Goal: Obtain resource: Download file/media

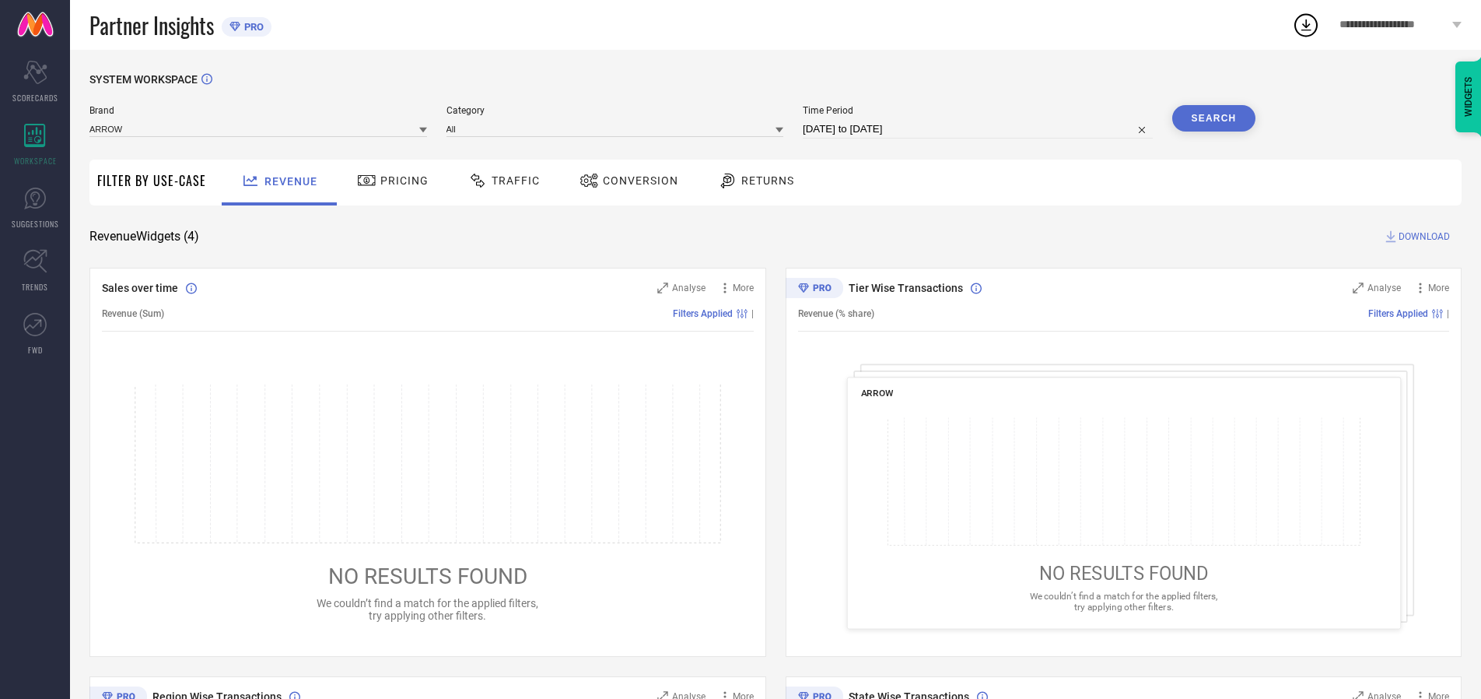
click at [500, 180] on span "Traffic" at bounding box center [516, 180] width 48 height 12
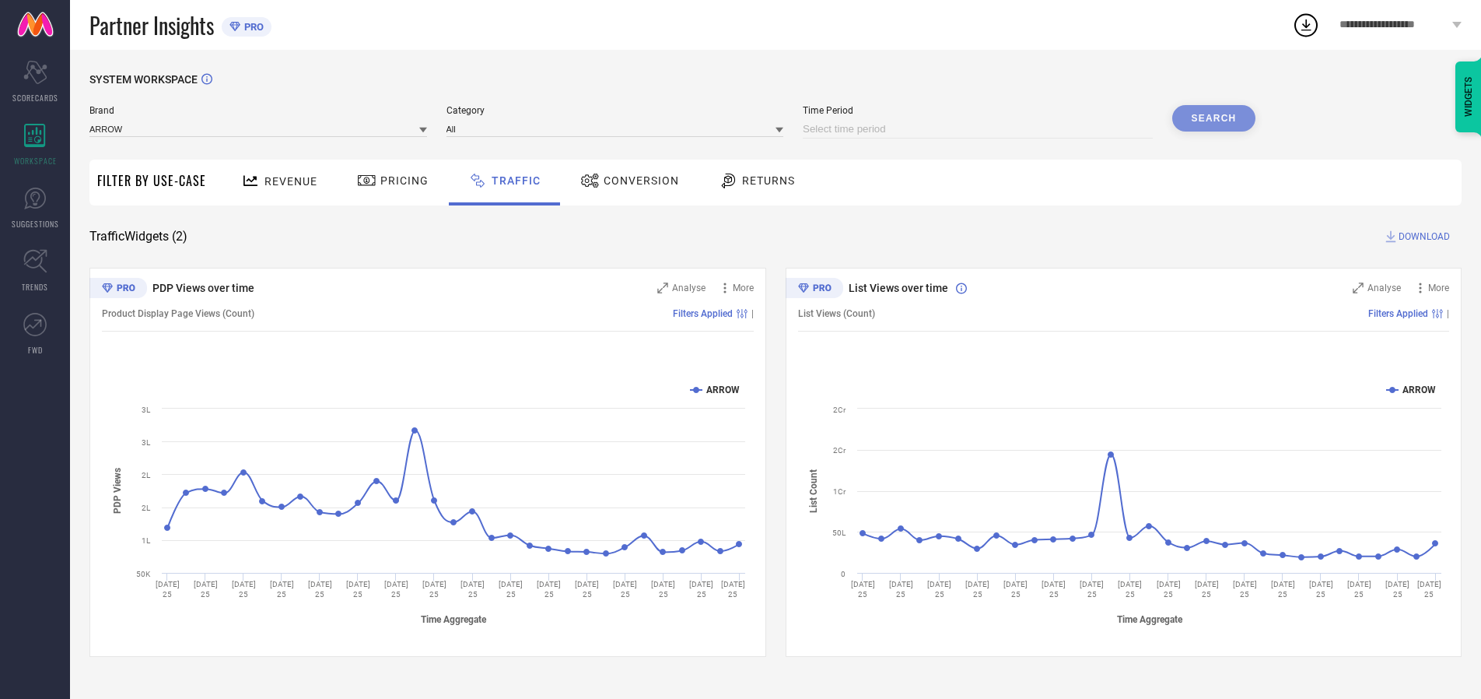
click at [980, 129] on input at bounding box center [978, 129] width 350 height 19
select select "8"
select select "2025"
select select "9"
select select "2025"
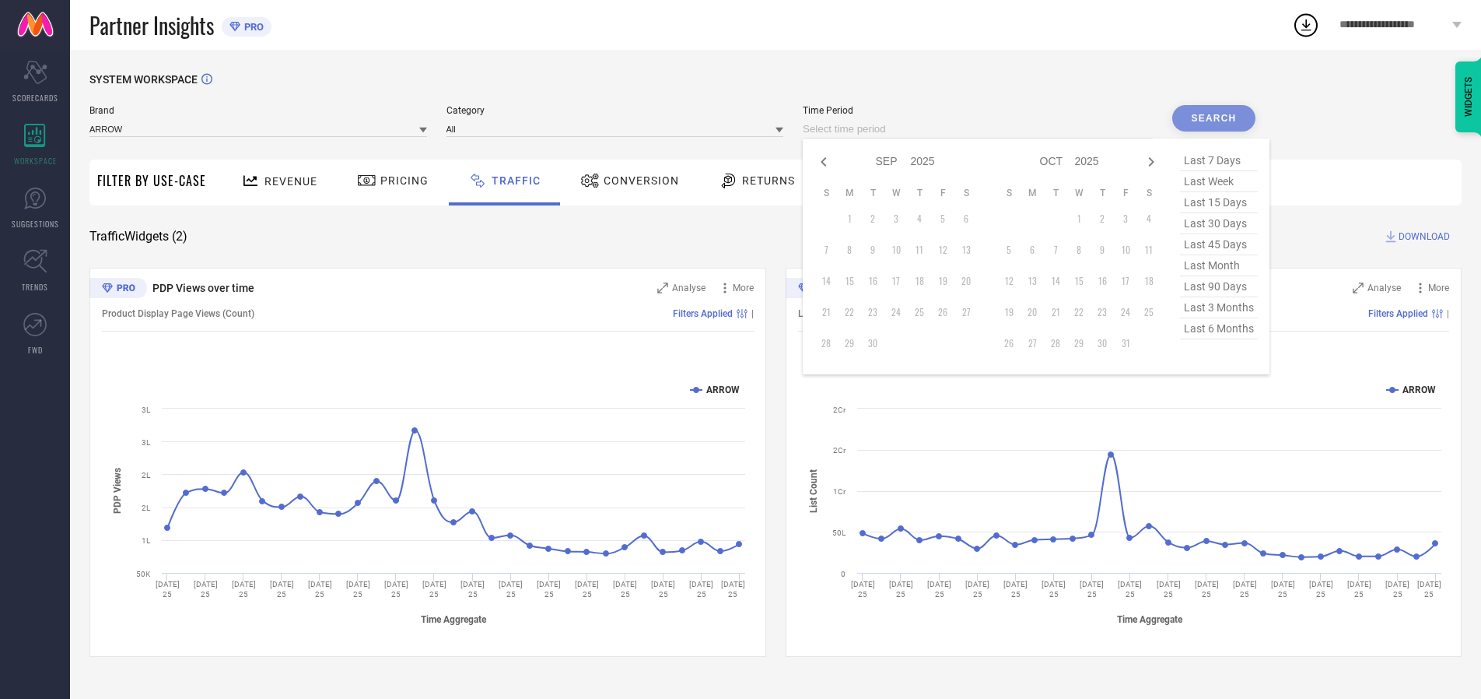
select select "7"
select select "2025"
select select "8"
select select "2025"
click at [971, 343] on td "30" at bounding box center [966, 342] width 23 height 23
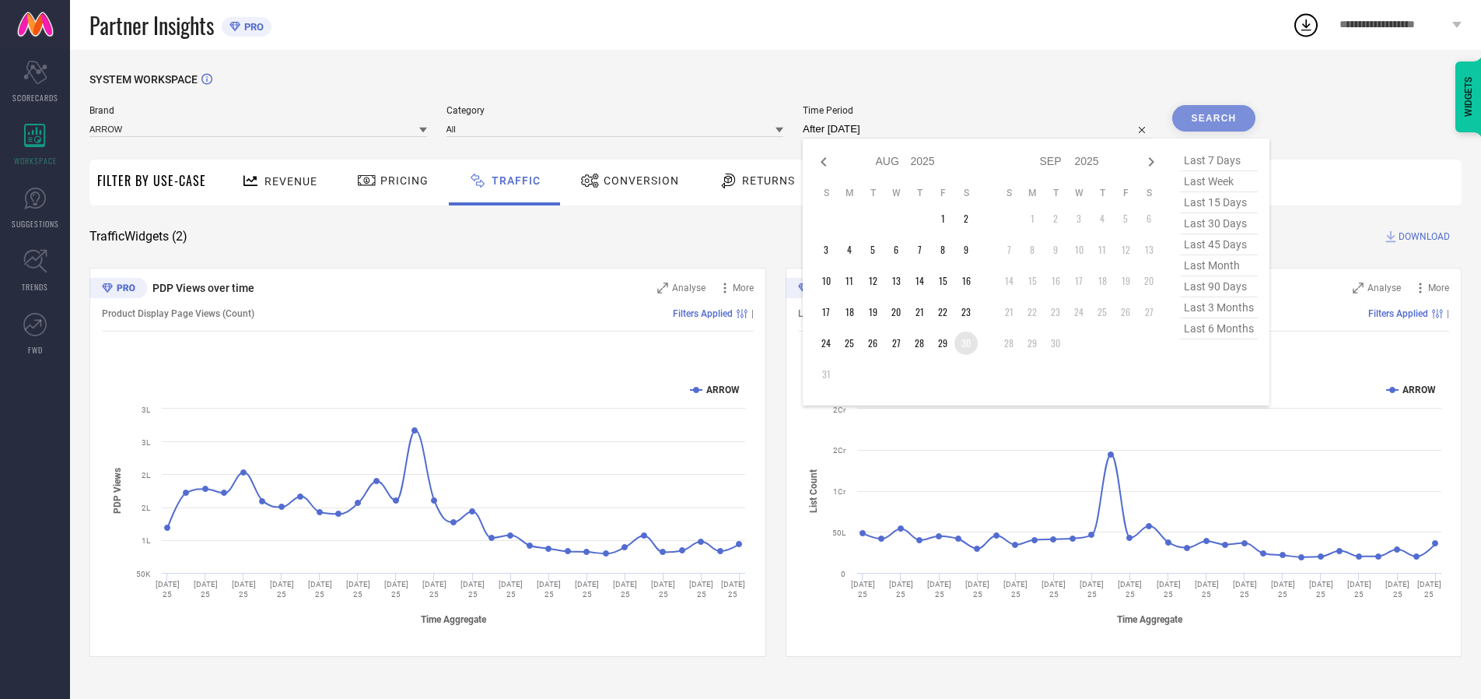
type input "[DATE] to [DATE]"
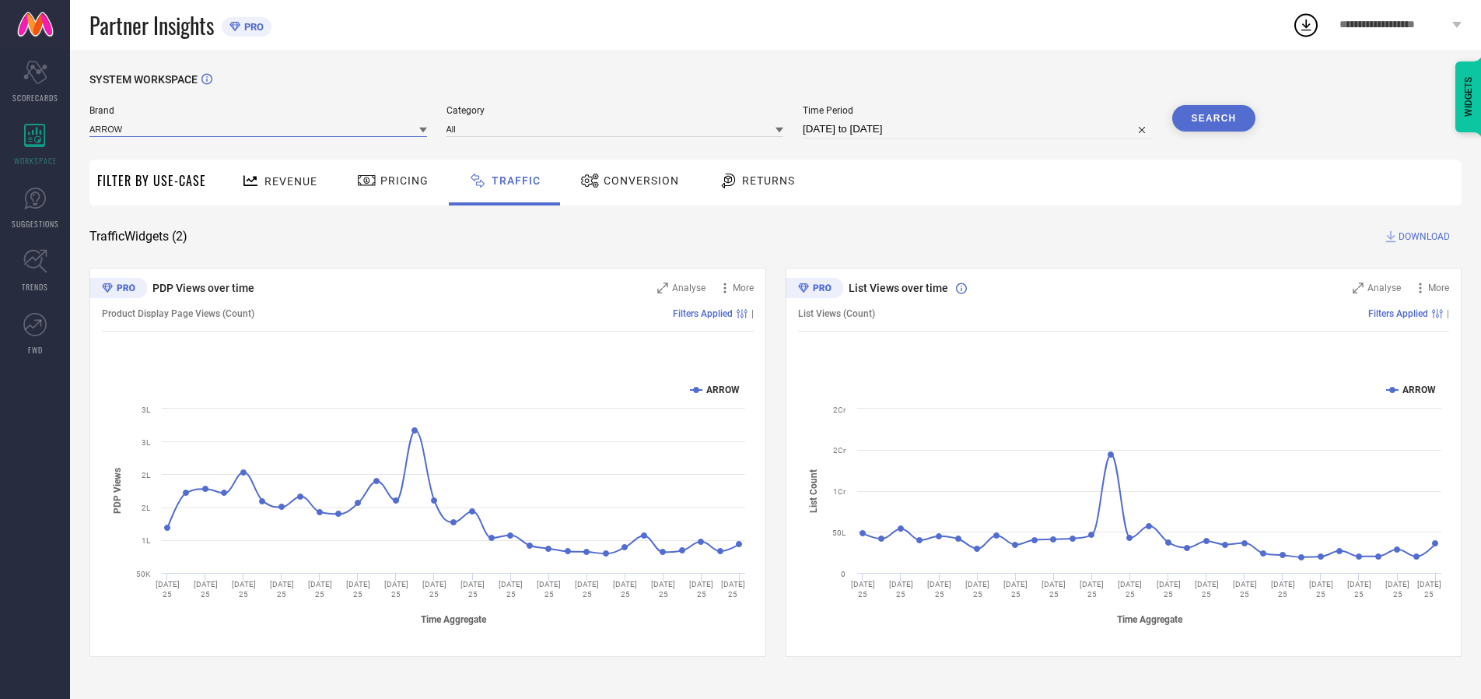
click at [259, 128] on input at bounding box center [258, 129] width 338 height 16
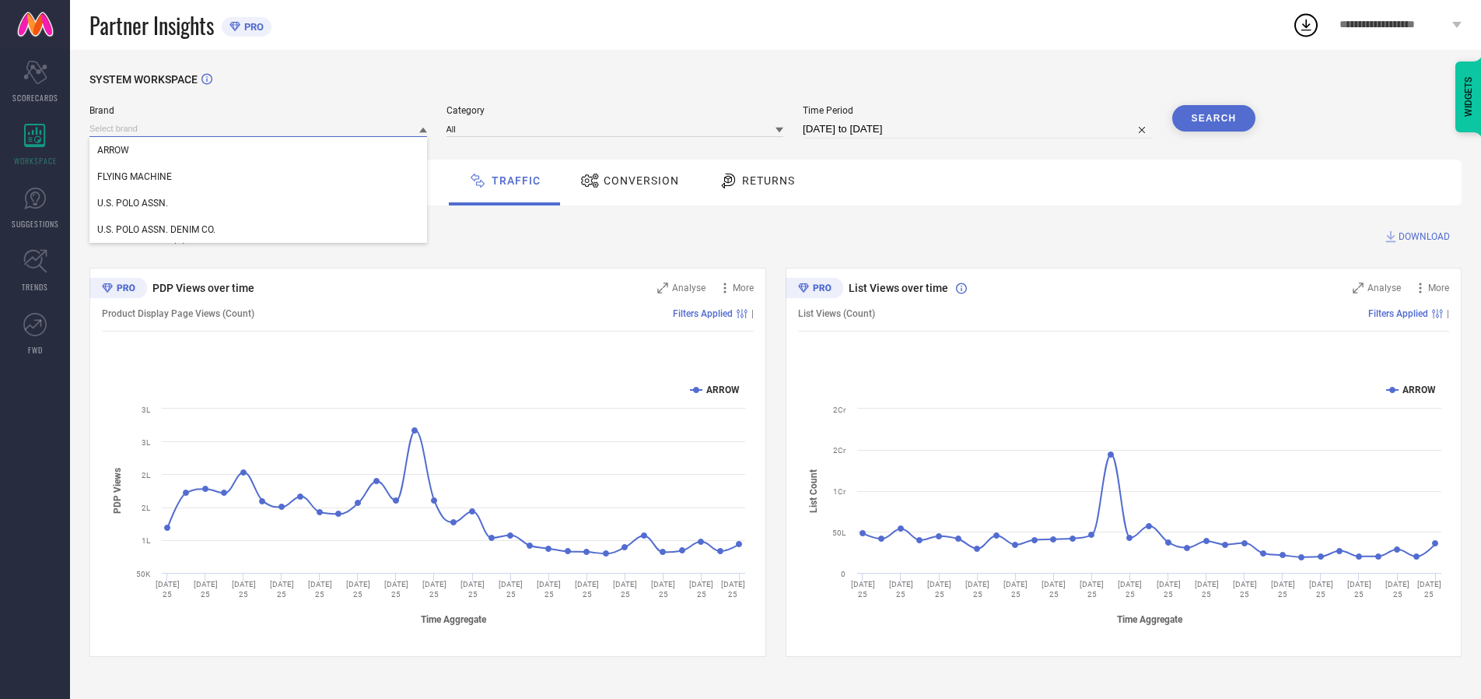
click at [259, 128] on input at bounding box center [258, 129] width 338 height 16
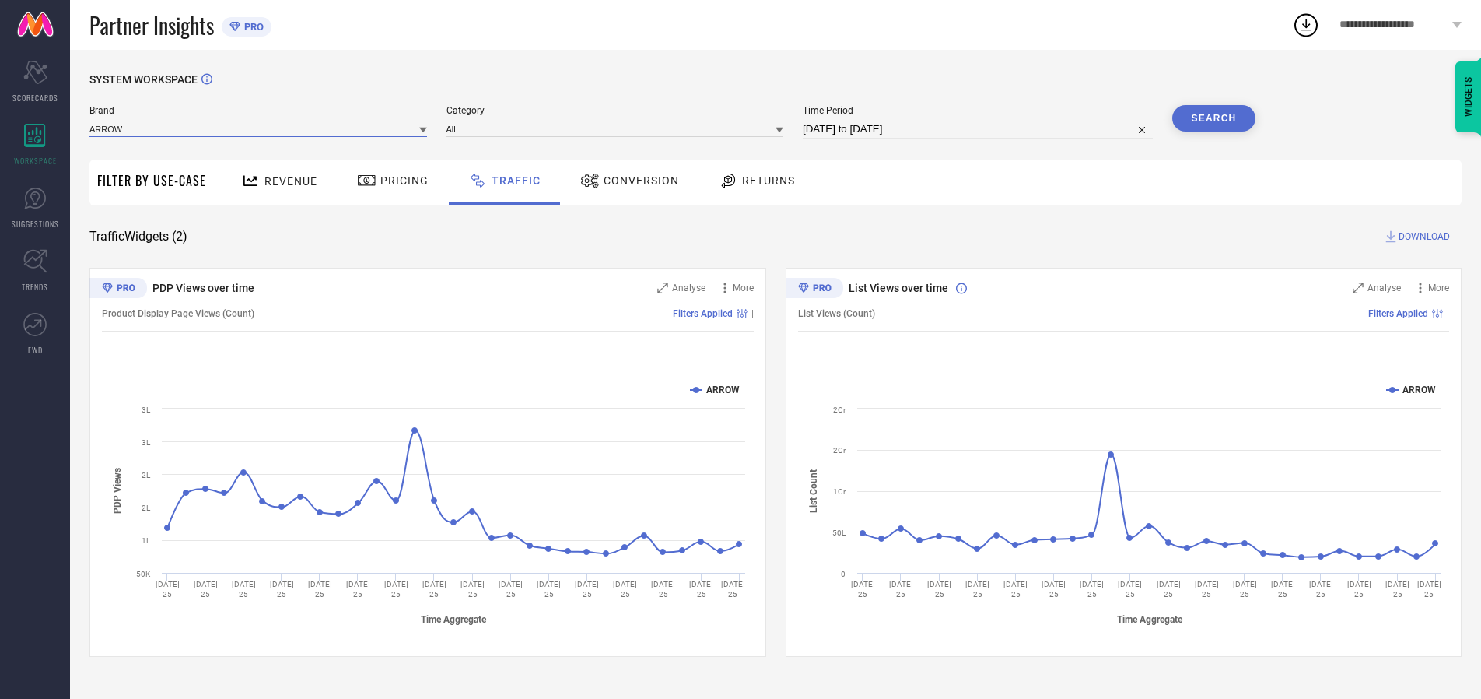
click at [259, 128] on input at bounding box center [258, 129] width 338 height 16
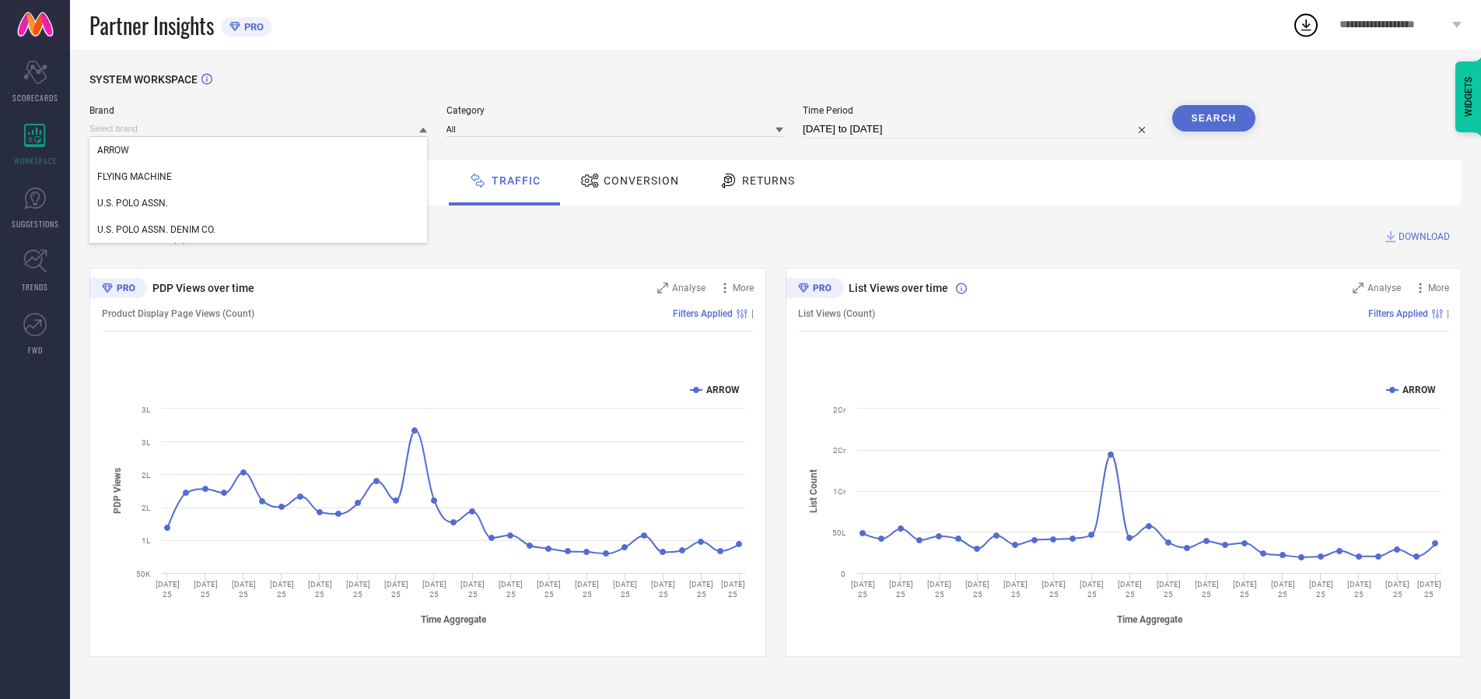
click at [259, 203] on div "U.S. POLO ASSN." at bounding box center [258, 203] width 338 height 26
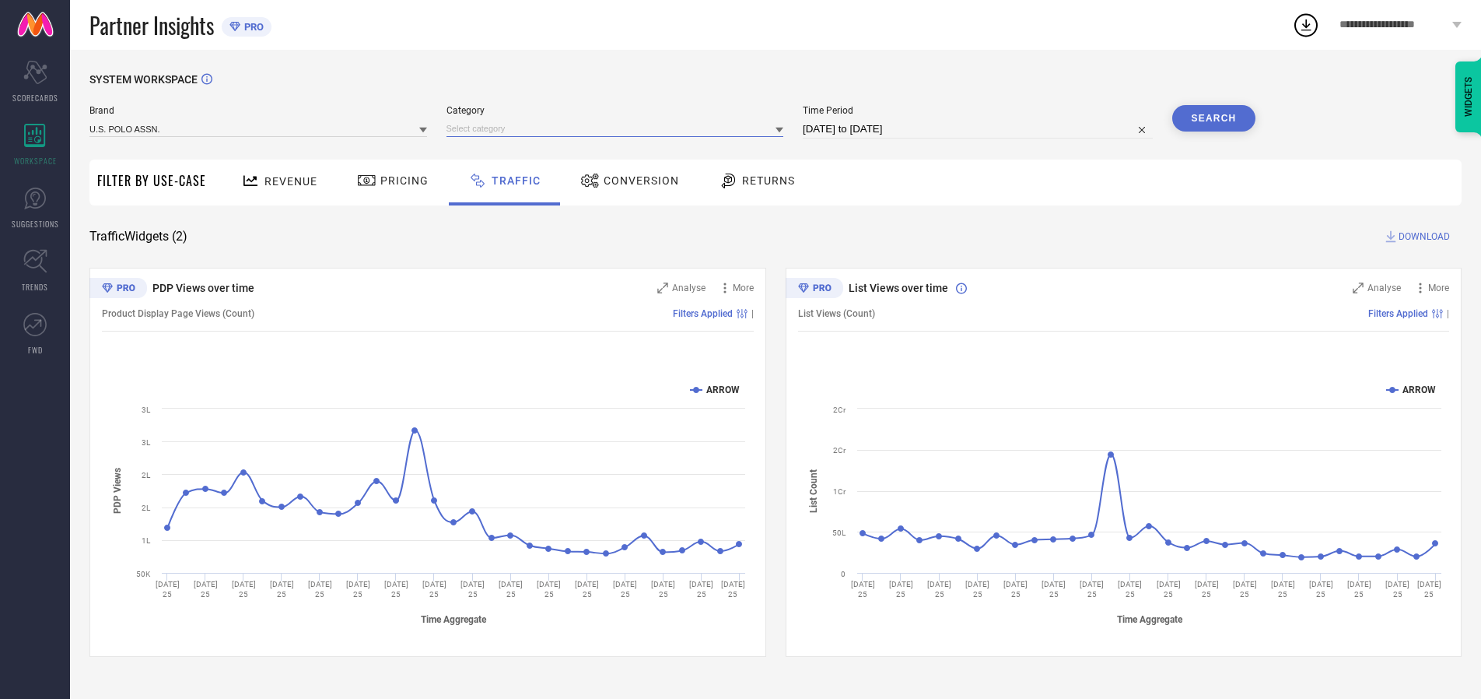
click at [618, 128] on input at bounding box center [616, 129] width 338 height 16
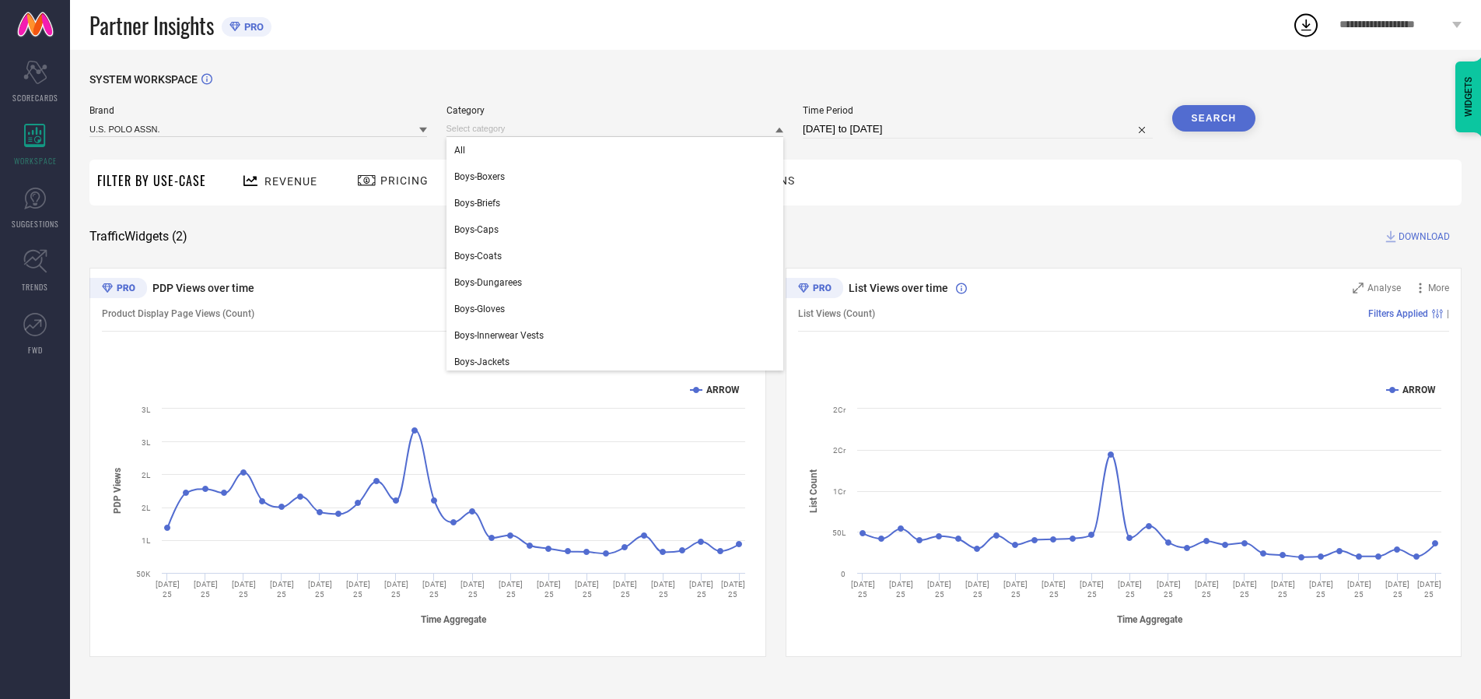
click at [618, 150] on div "All" at bounding box center [616, 150] width 338 height 26
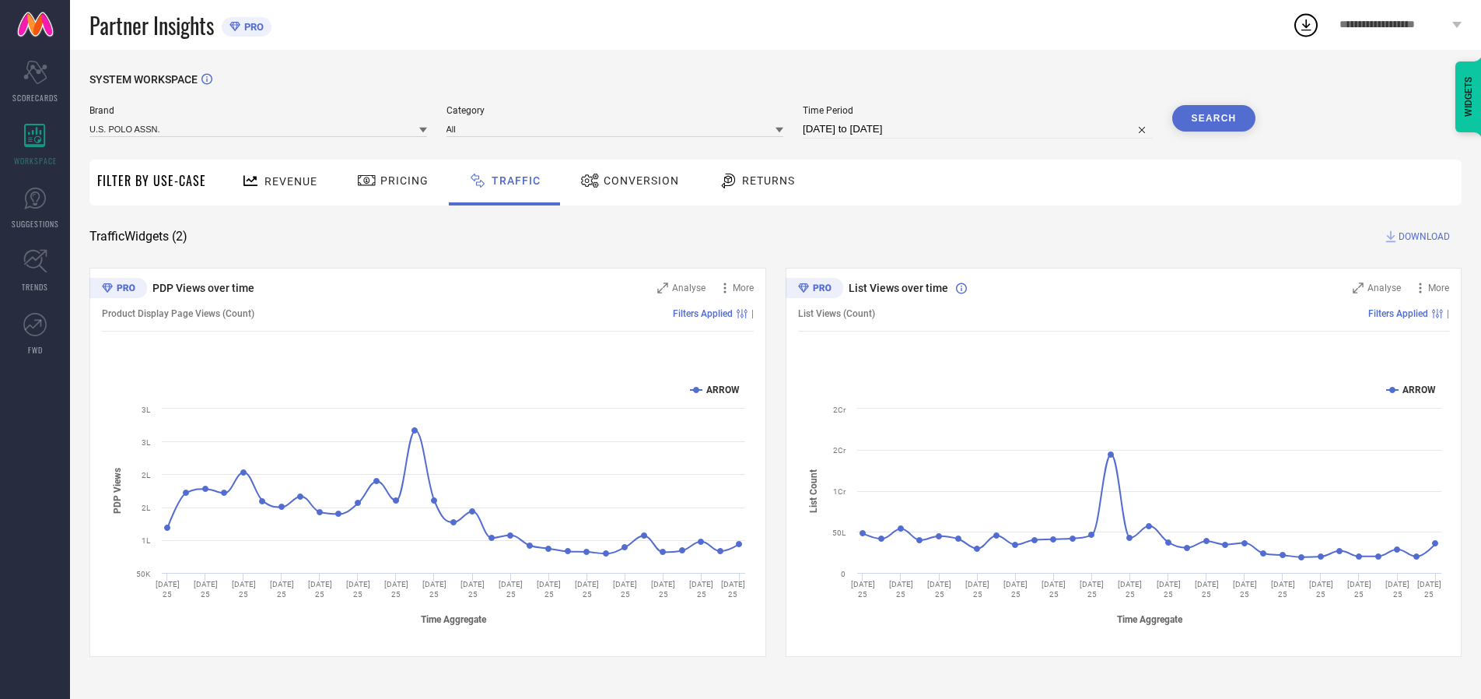
click at [1214, 118] on button "Search" at bounding box center [1214, 118] width 84 height 26
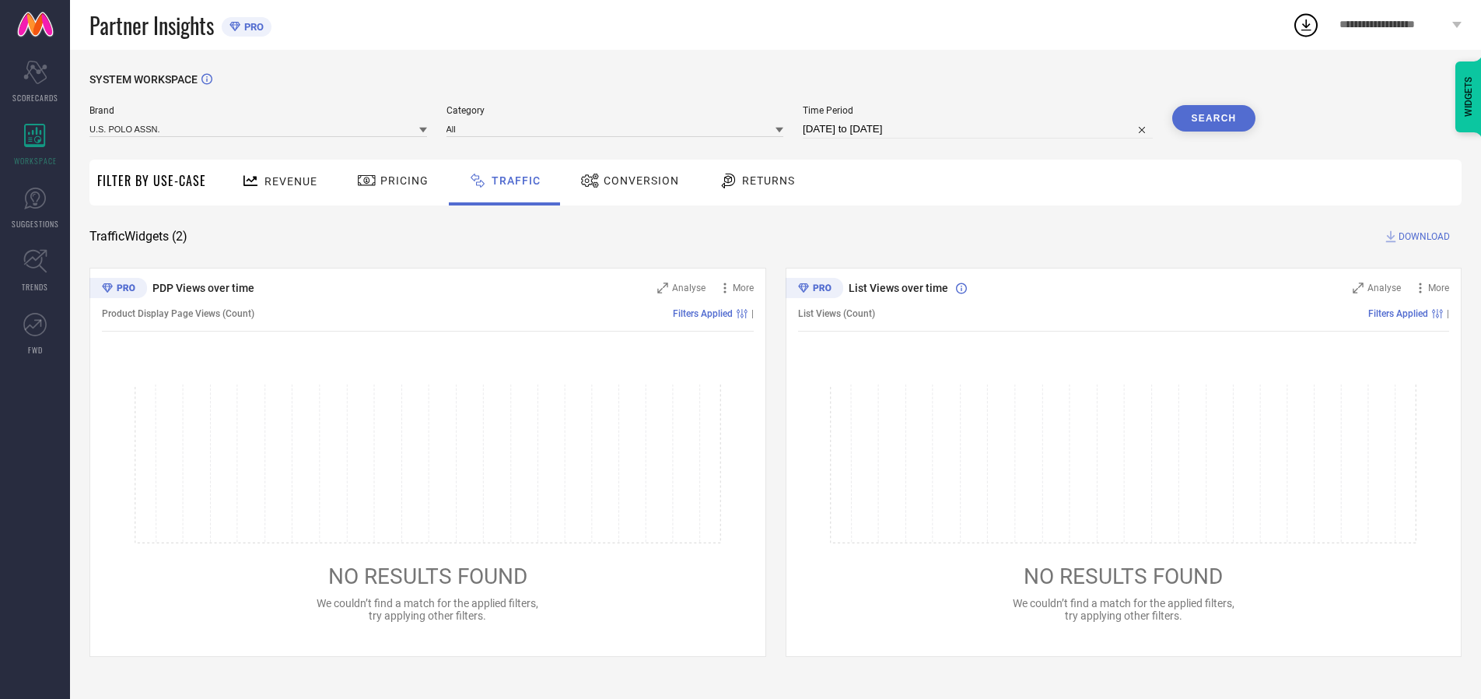
click at [1422, 236] on span "DOWNLOAD" at bounding box center [1424, 237] width 51 height 16
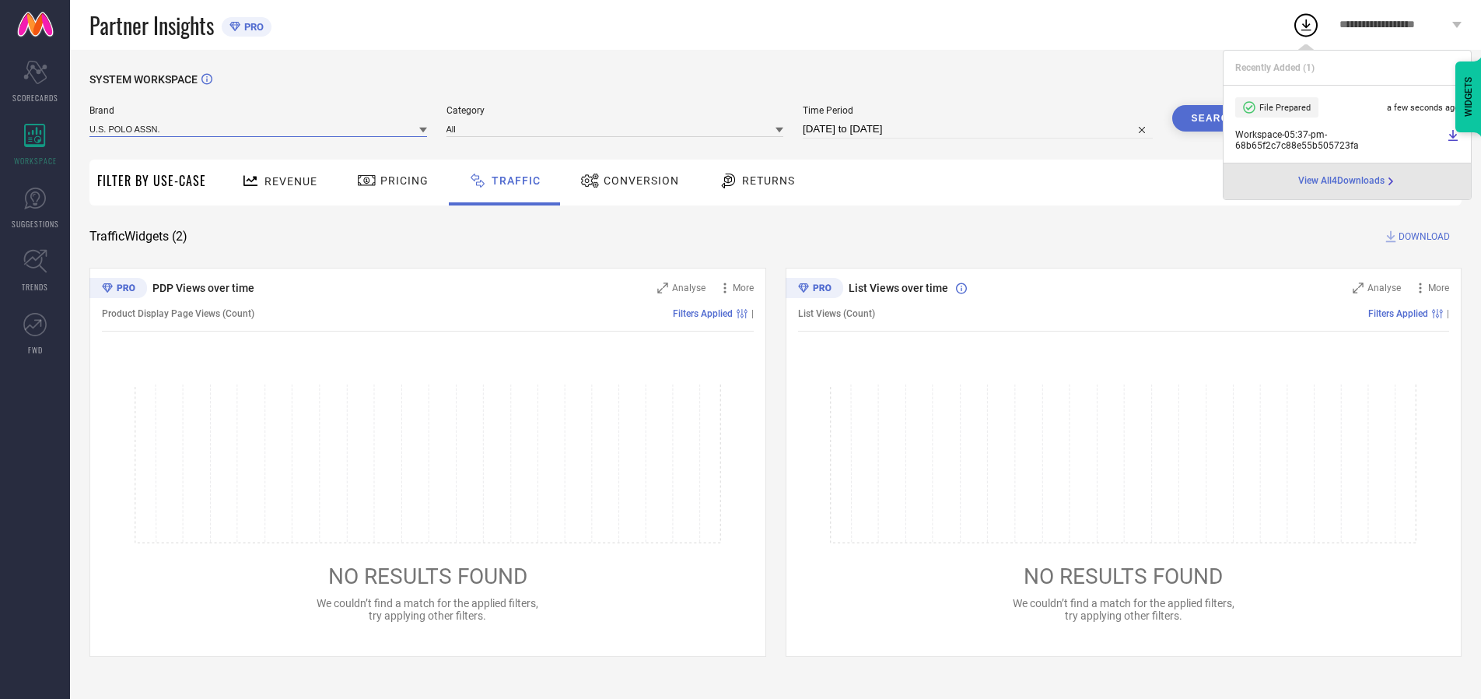
click at [259, 128] on input at bounding box center [258, 129] width 338 height 16
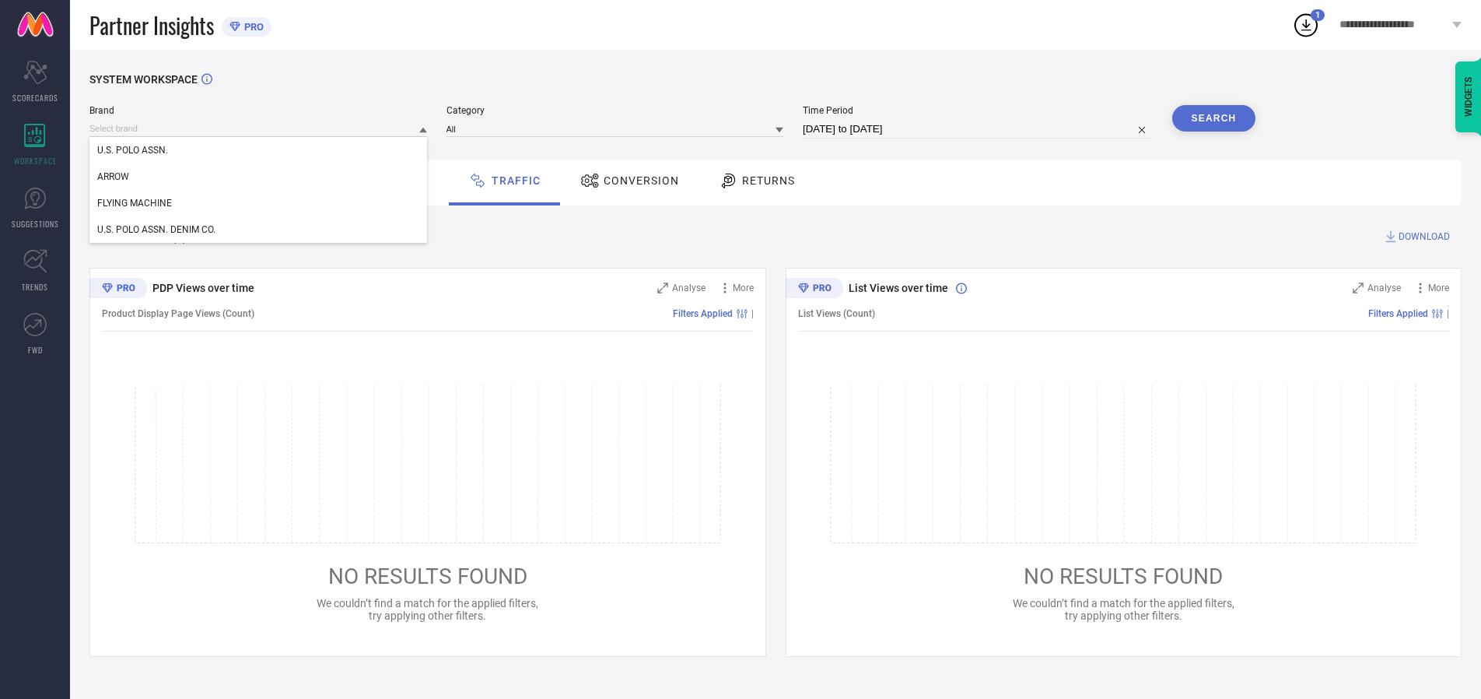
click at [259, 229] on div "U.S. POLO ASSN. DENIM CO." at bounding box center [258, 229] width 338 height 26
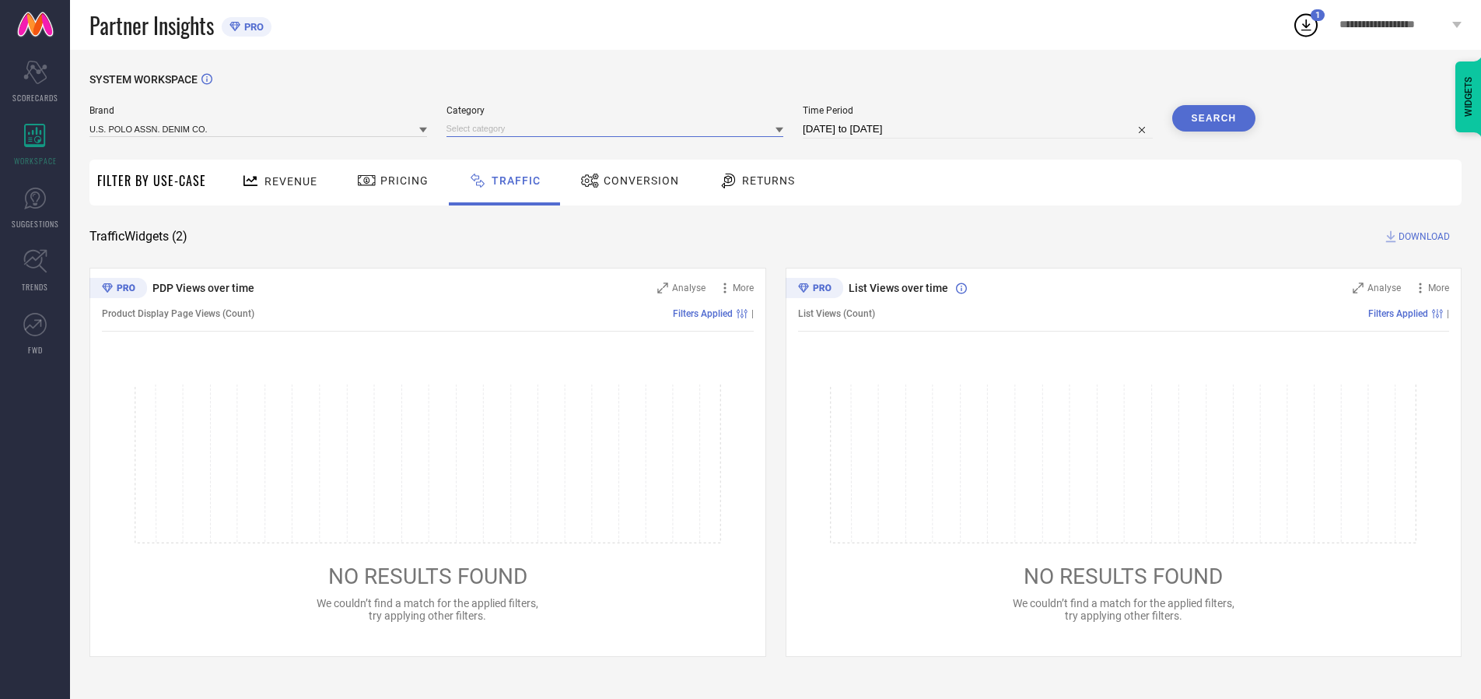
click at [618, 128] on input at bounding box center [616, 129] width 338 height 16
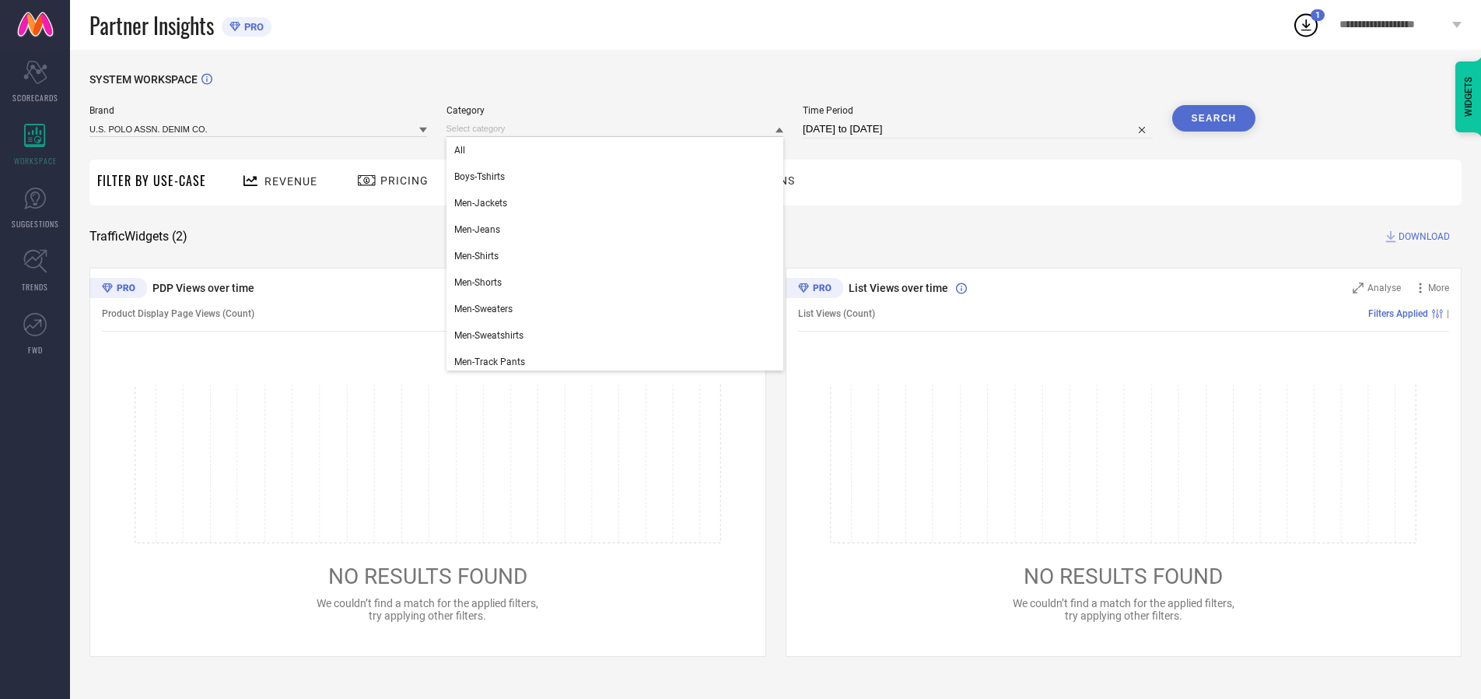
click at [618, 150] on div "All" at bounding box center [616, 150] width 338 height 26
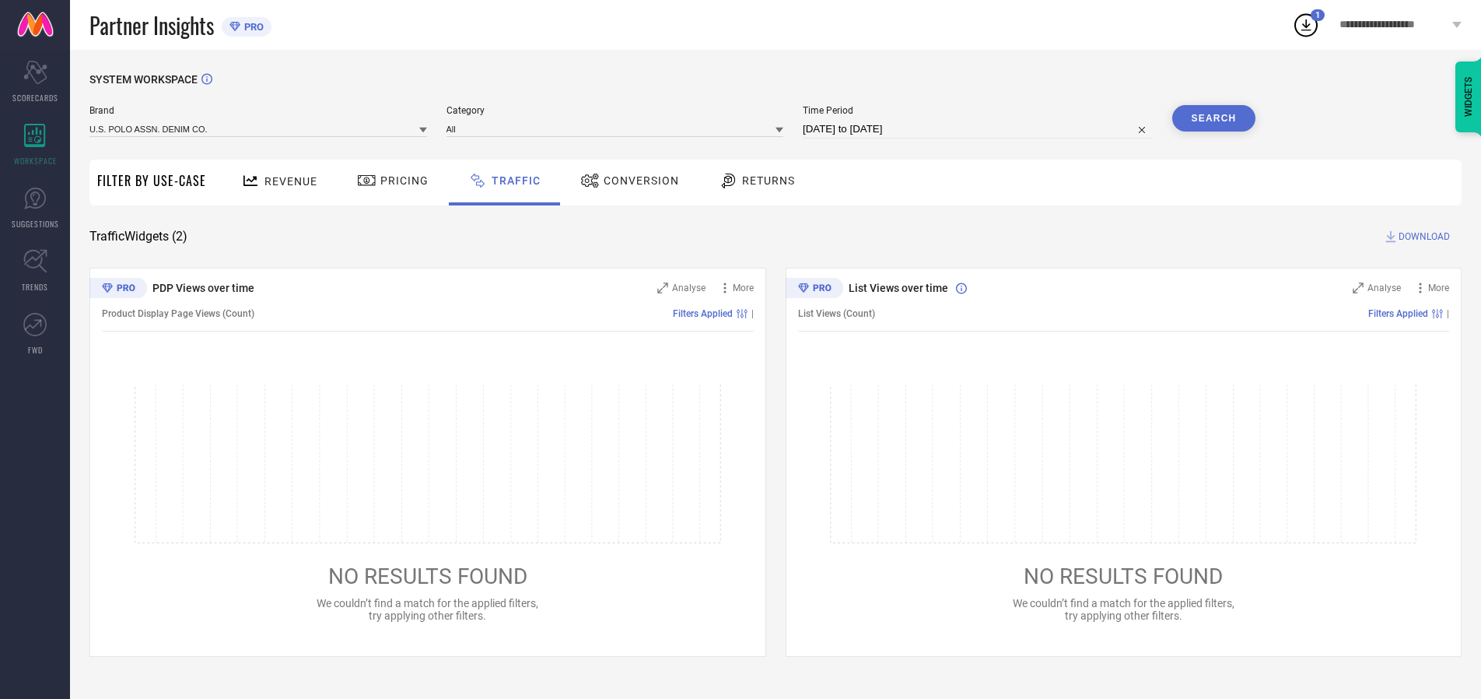
click at [1214, 118] on button "Search" at bounding box center [1214, 118] width 84 height 26
click at [1422, 236] on span "DOWNLOAD" at bounding box center [1424, 237] width 51 height 16
